Goal: Task Accomplishment & Management: Use online tool/utility

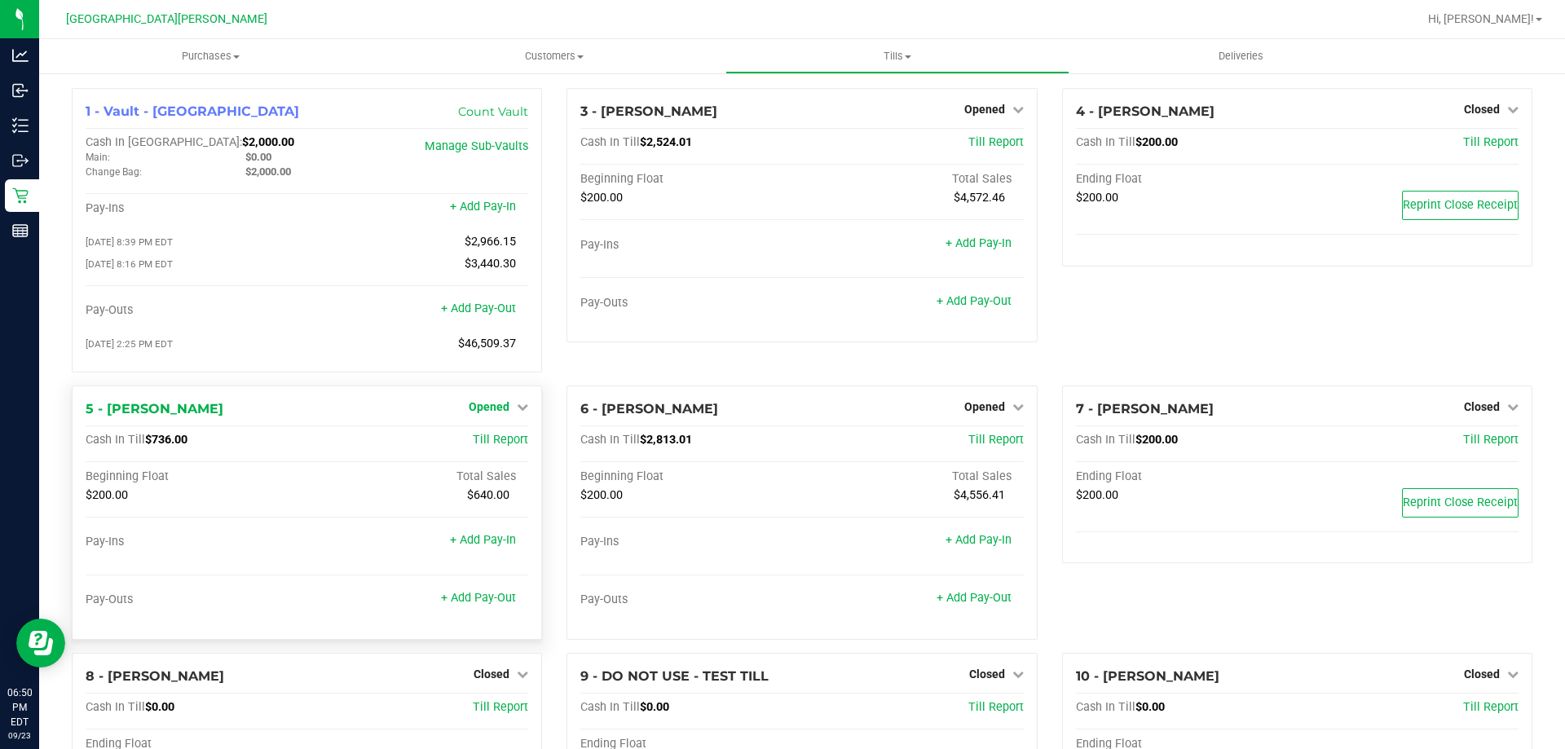
click at [477, 413] on span "Opened" at bounding box center [489, 406] width 41 height 13
click at [490, 447] on link "Close Till" at bounding box center [491, 440] width 44 height 13
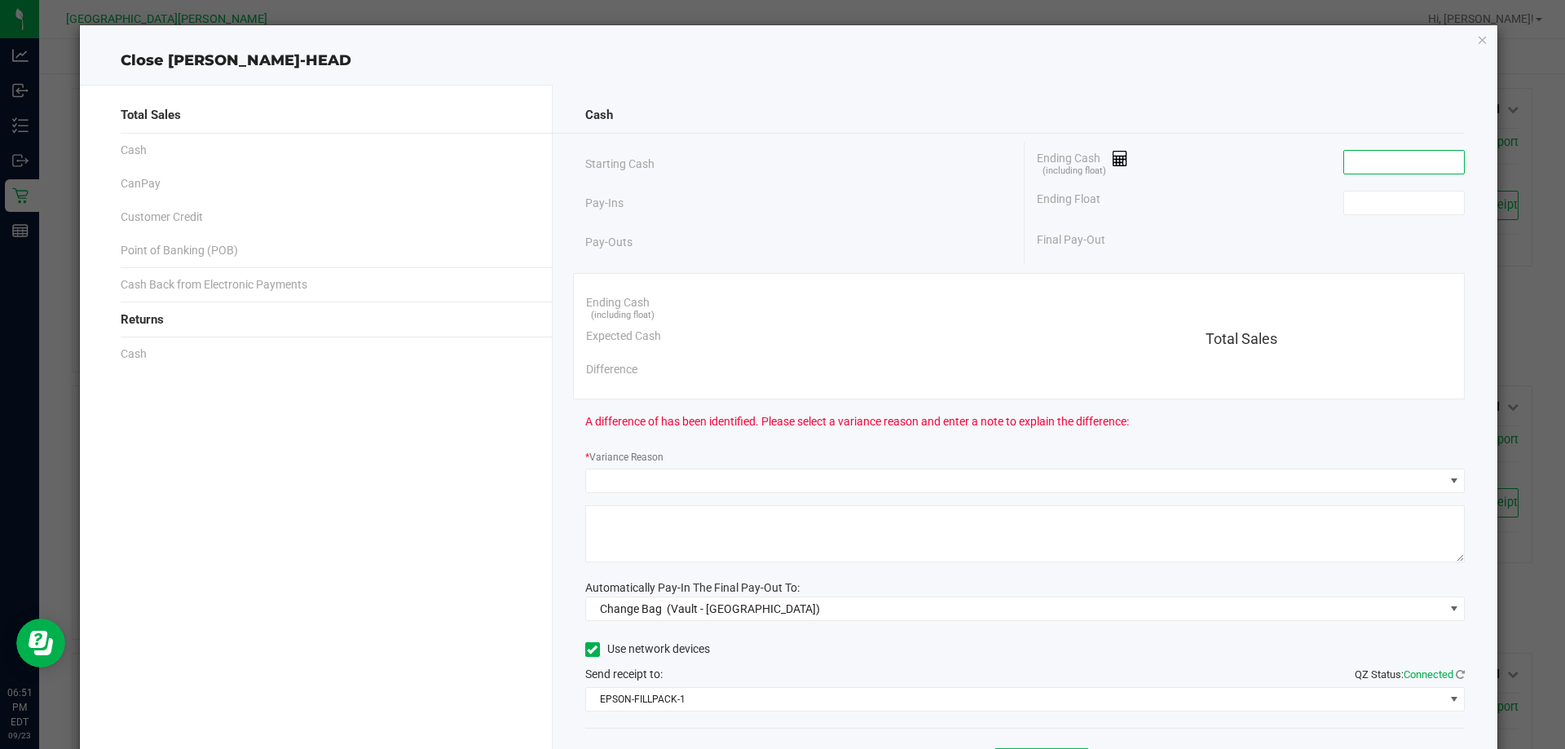
click at [1390, 161] on input at bounding box center [1404, 162] width 120 height 23
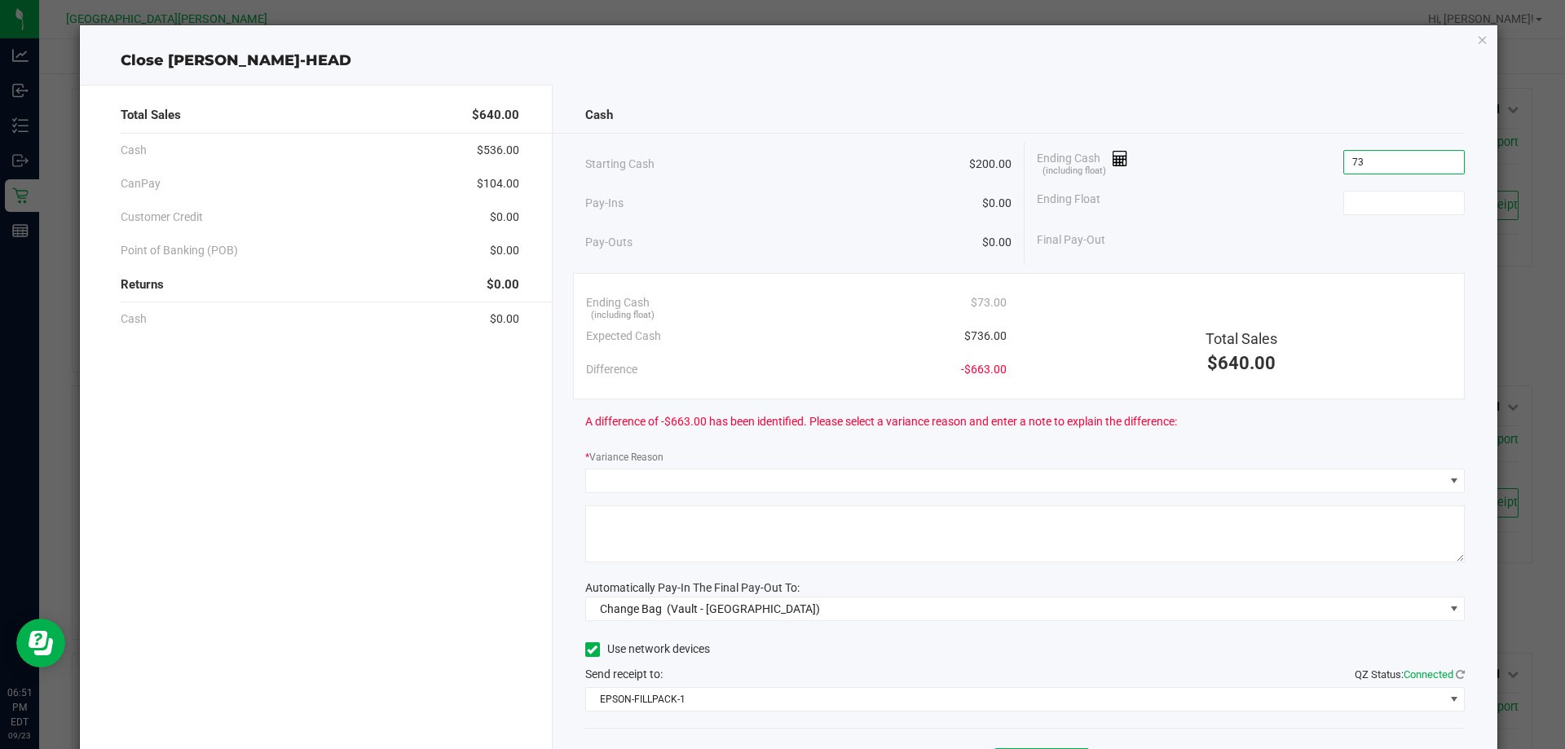
type input "7"
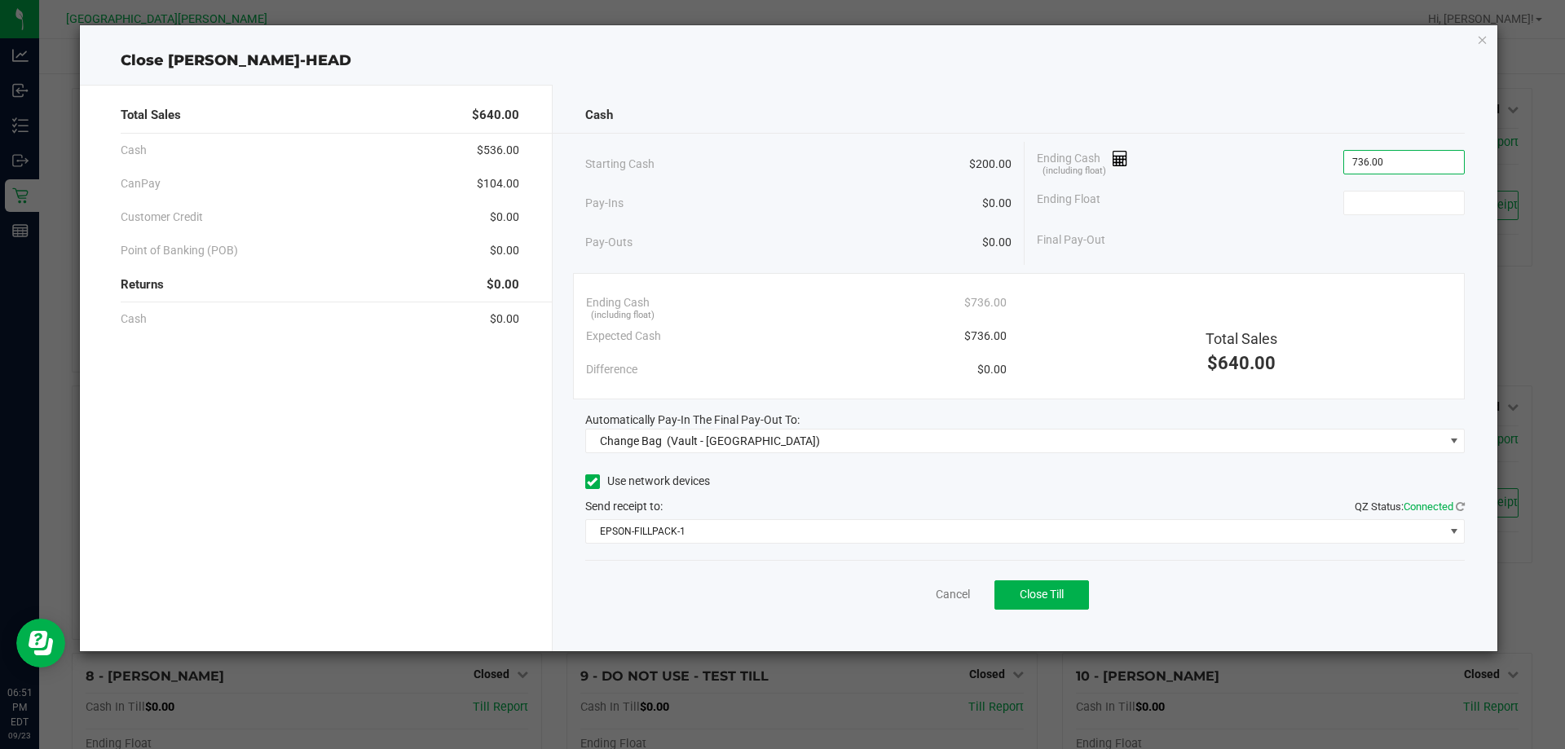
type input "$736.00"
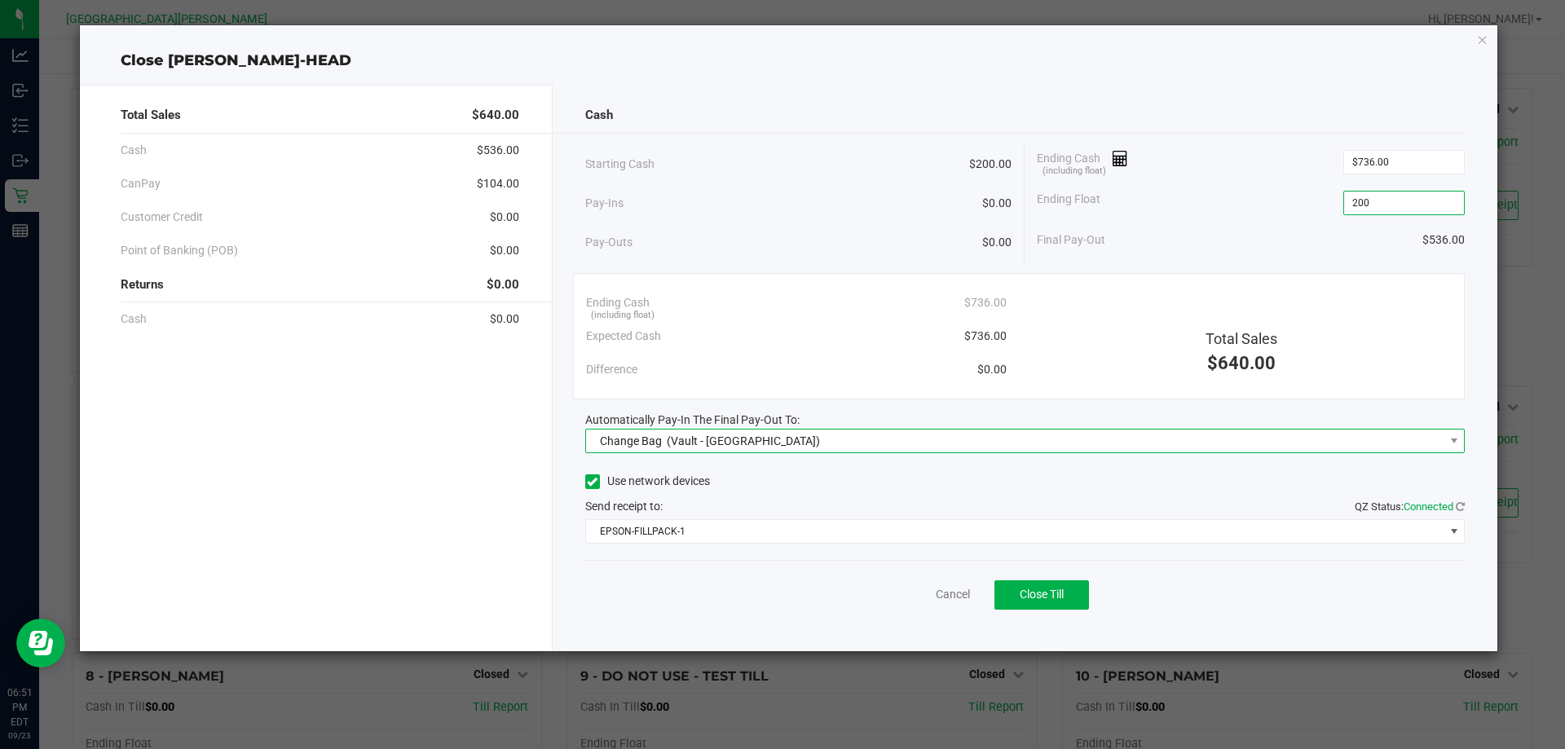
type input "$200.00"
click at [1114, 430] on span "Change Bag (Vault - Key West)" at bounding box center [1015, 441] width 858 height 23
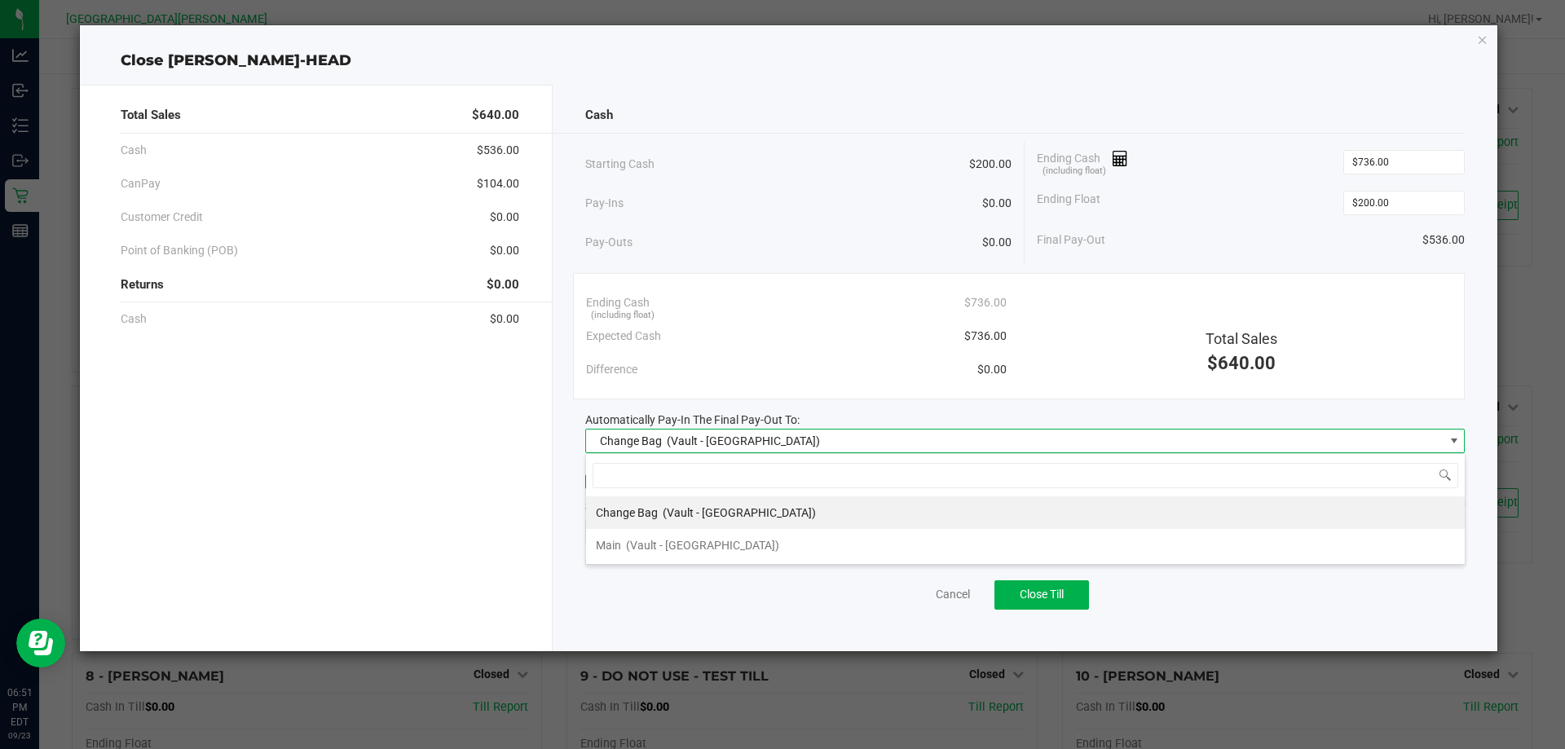
scroll to position [24, 879]
click at [623, 538] on div "Main (Vault - Key West)" at bounding box center [687, 545] width 183 height 29
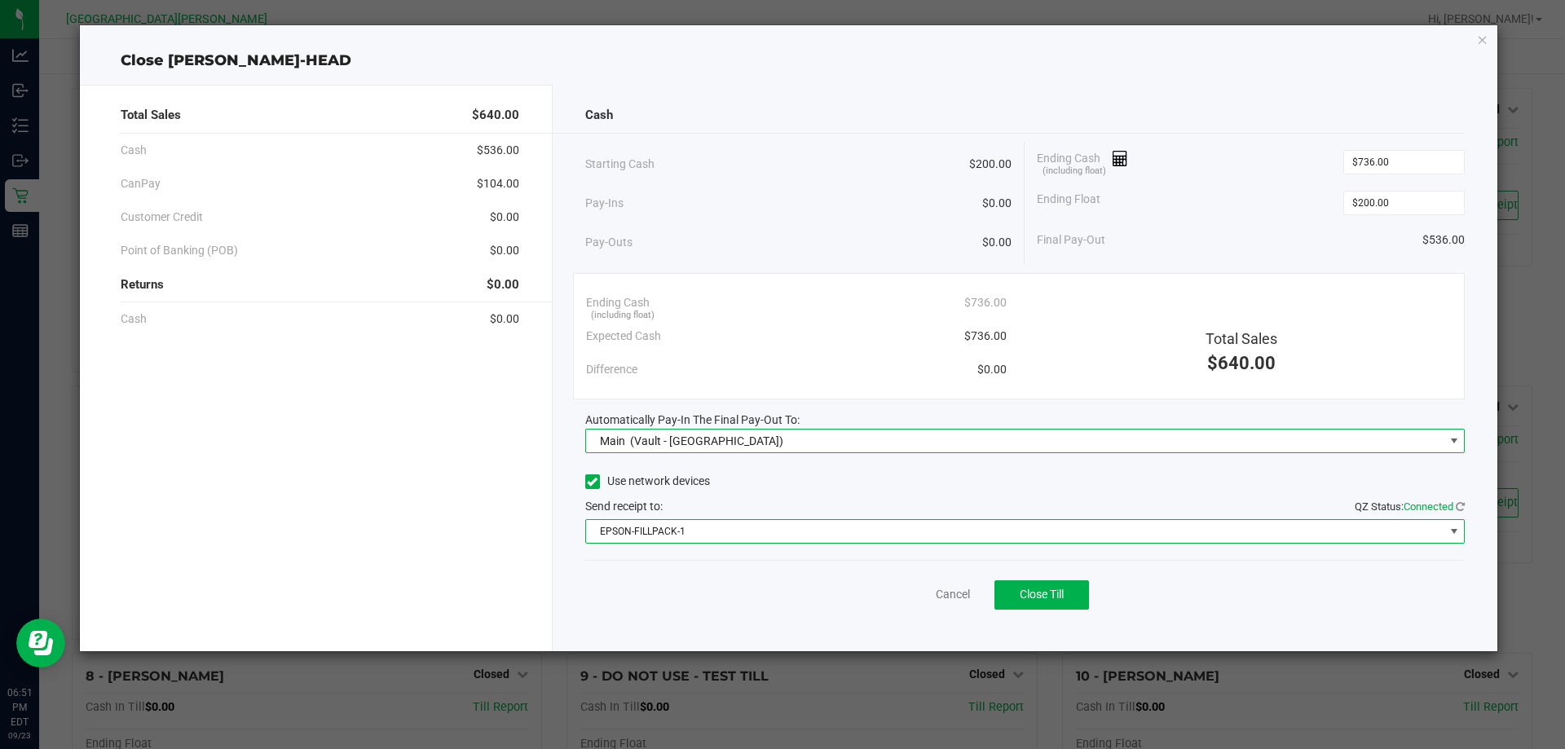
click at [648, 534] on span "EPSON-FILLPACK-1" at bounding box center [1015, 531] width 858 height 23
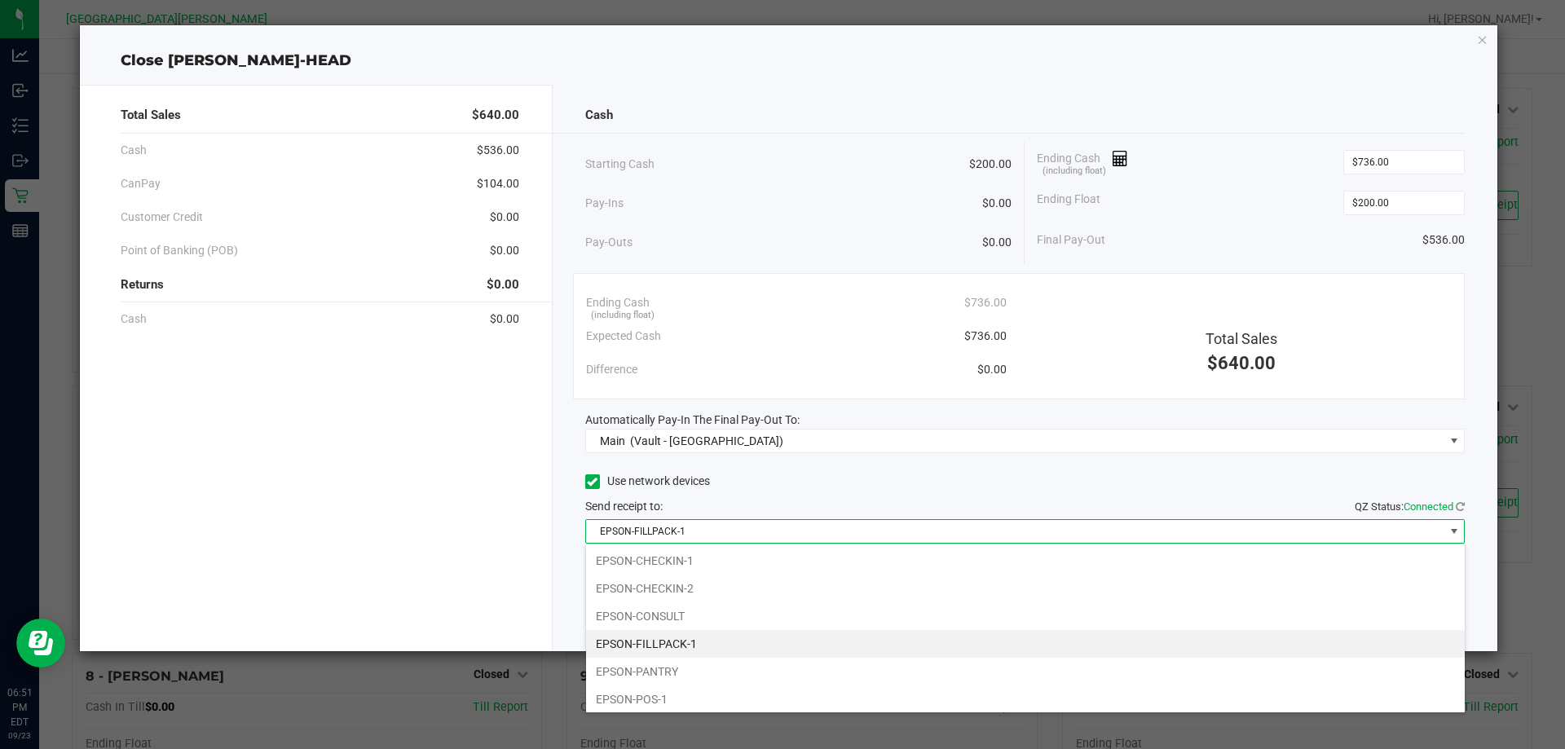
click at [648, 534] on span "EPSON-FILLPACK-1" at bounding box center [1015, 531] width 858 height 23
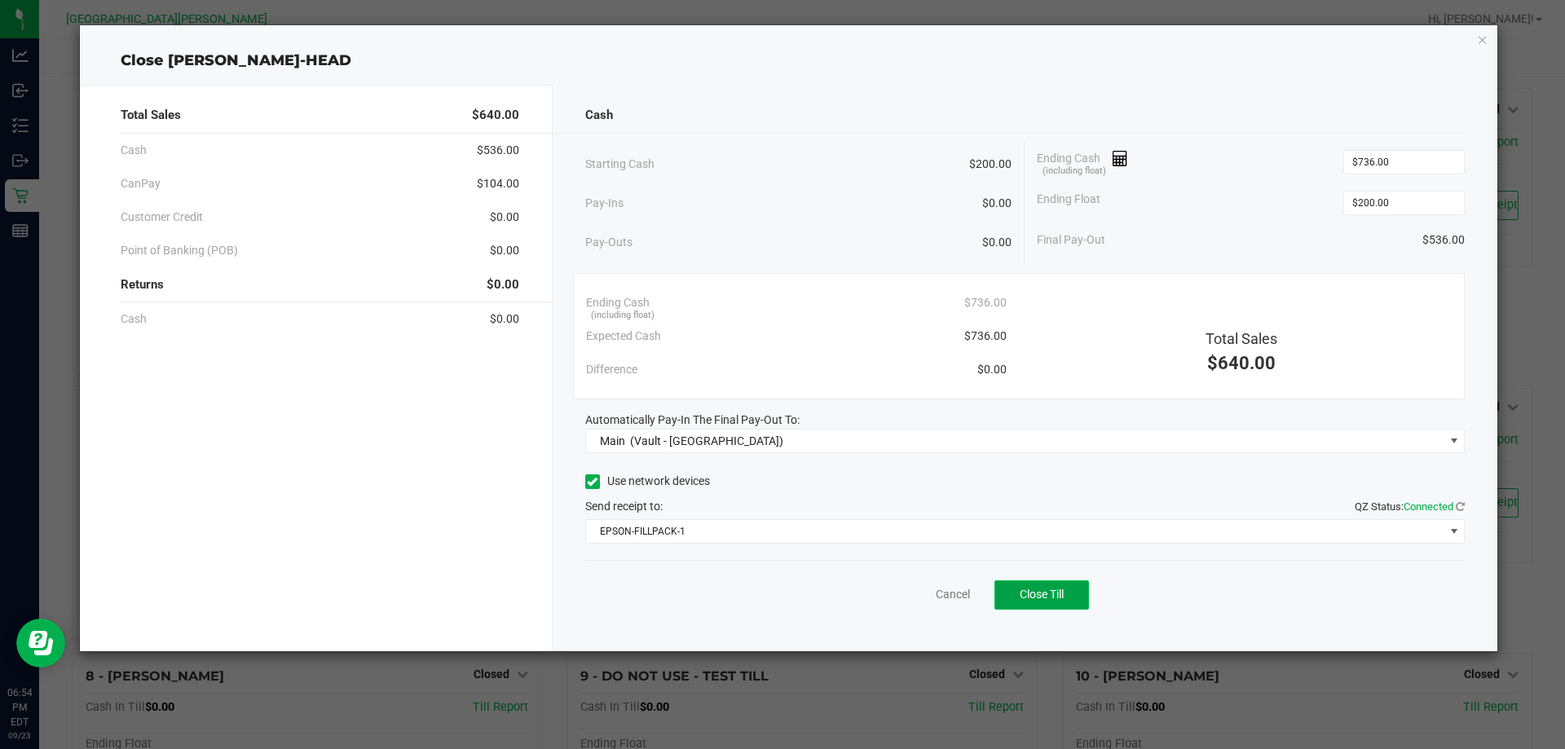
click at [1018, 601] on button "Close Till" at bounding box center [1041, 594] width 95 height 29
